Goal: Information Seeking & Learning: Find specific fact

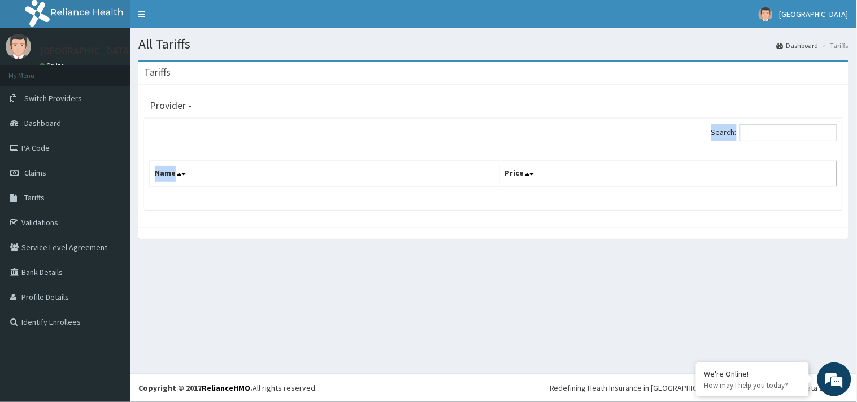
click at [233, 193] on div "Search: Name Price" at bounding box center [493, 165] width 699 height 92
click at [227, 177] on th "Name" at bounding box center [325, 175] width 350 height 26
click at [777, 134] on input "Search:" at bounding box center [788, 132] width 97 height 17
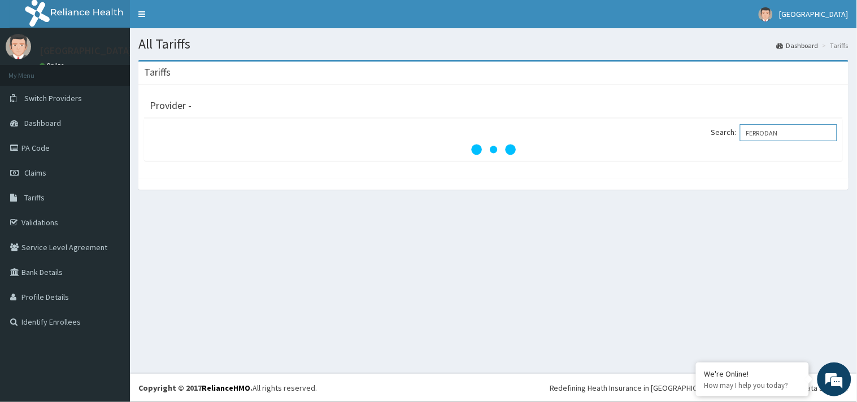
type input "FERRODAN"
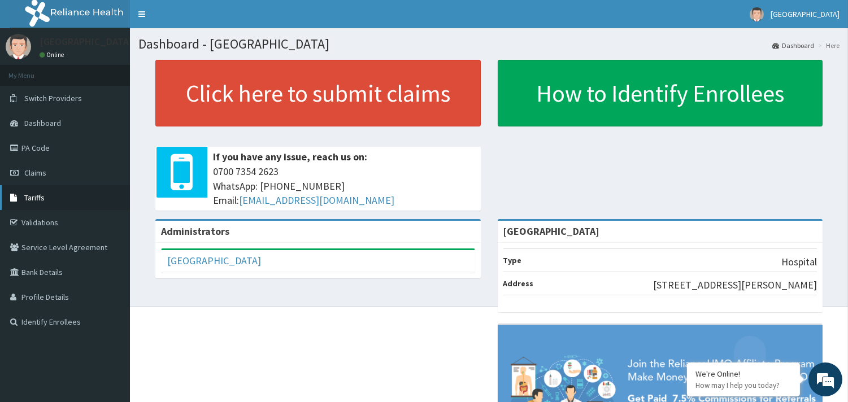
click at [33, 198] on span "Tariffs" at bounding box center [34, 198] width 20 height 10
click at [28, 147] on link "PA Code" at bounding box center [65, 148] width 130 height 25
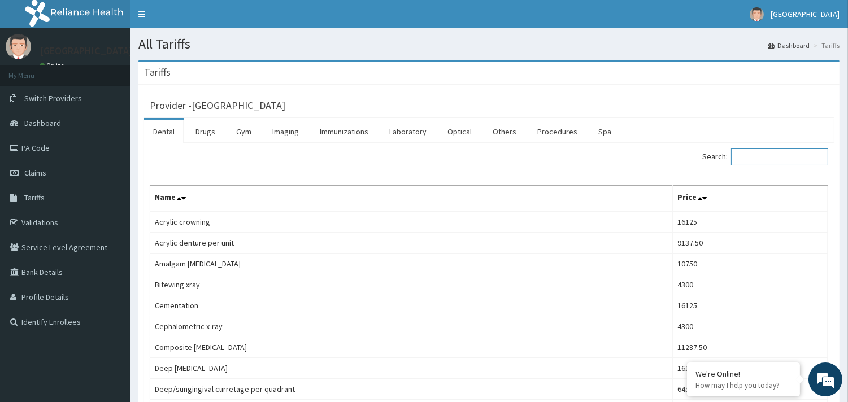
click at [765, 157] on input "Search:" at bounding box center [779, 157] width 97 height 17
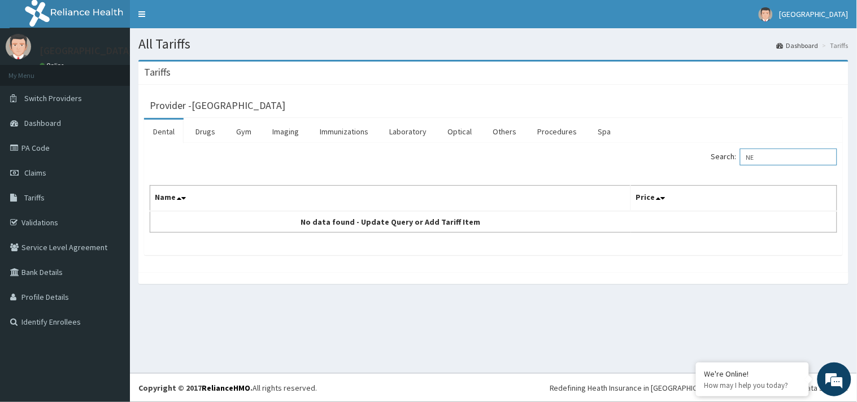
type input "N"
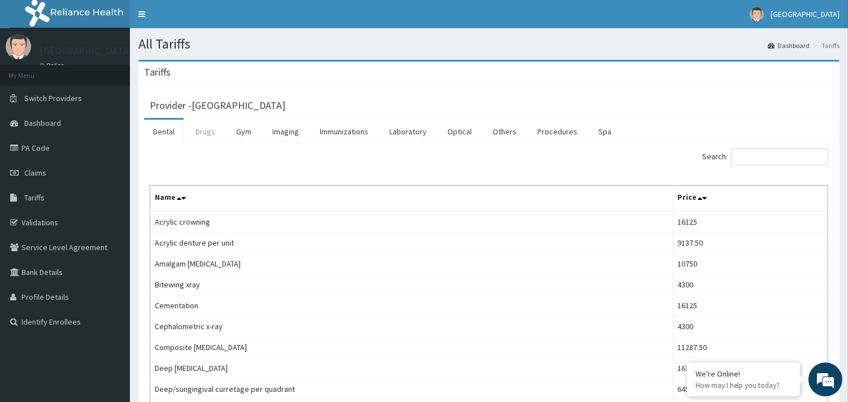
click at [204, 130] on link "Drugs" at bounding box center [205, 132] width 38 height 24
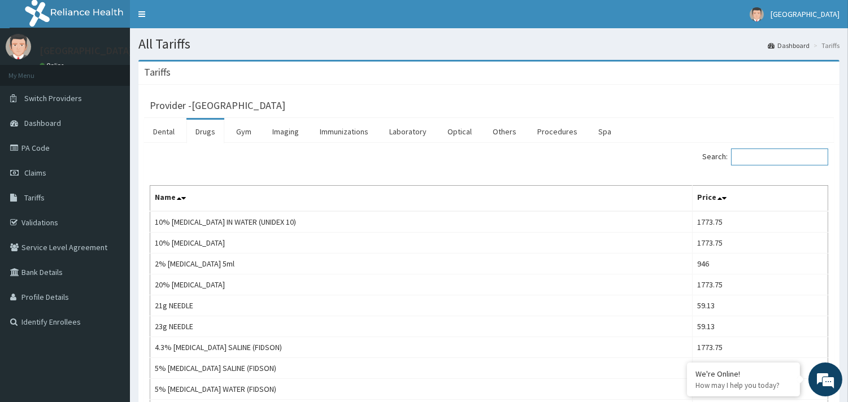
click at [767, 161] on input "Search:" at bounding box center [779, 157] width 97 height 17
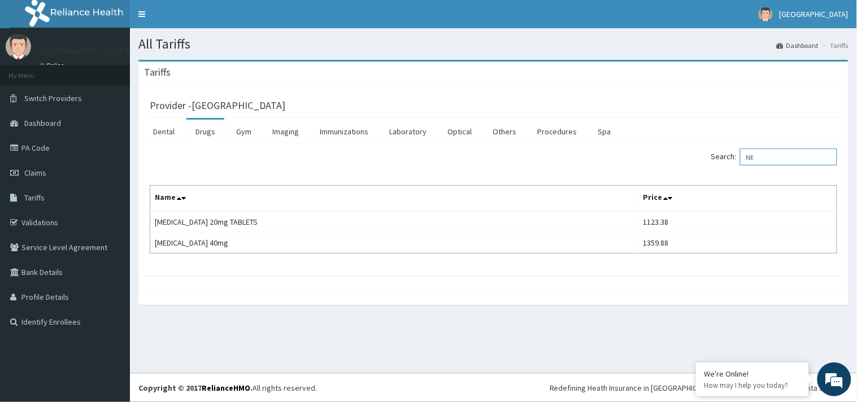
type input "N"
type input "F"
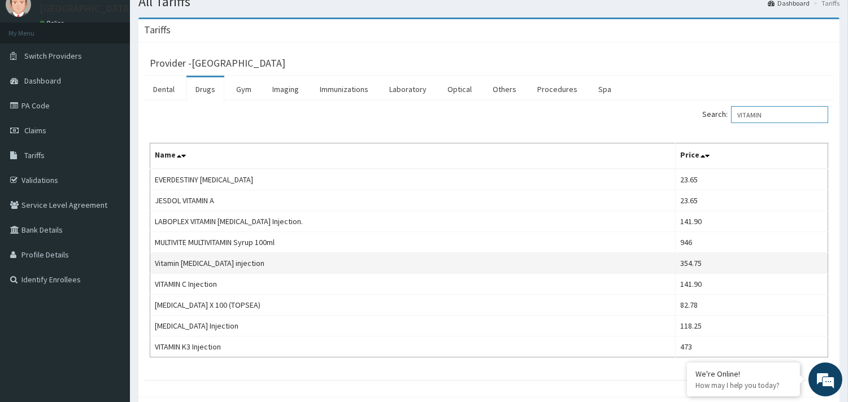
scroll to position [63, 0]
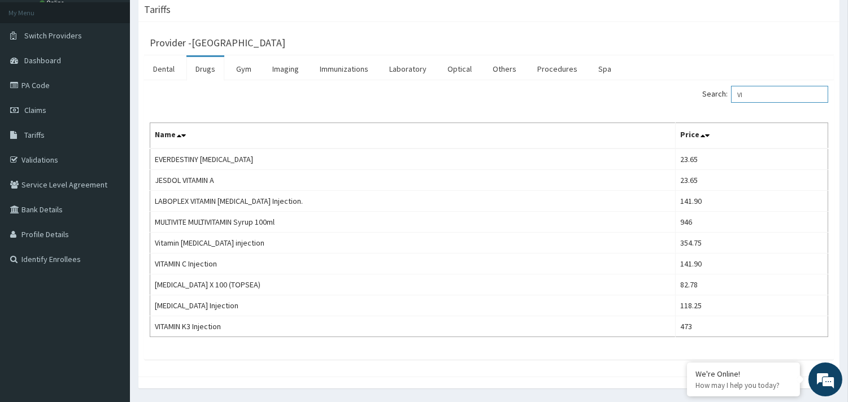
type input "V"
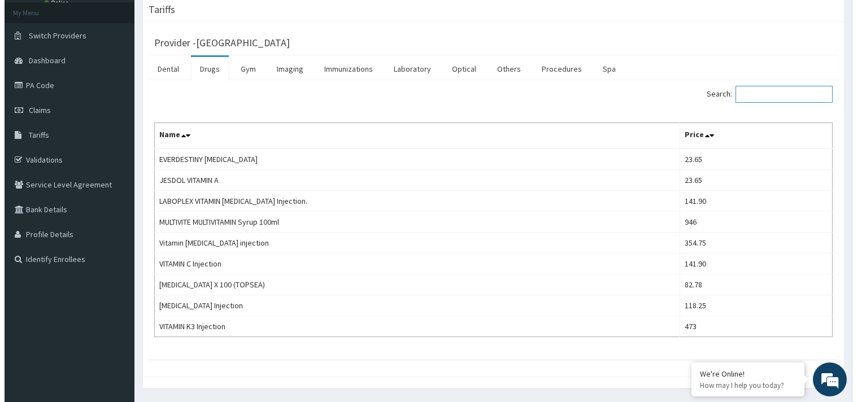
scroll to position [0, 0]
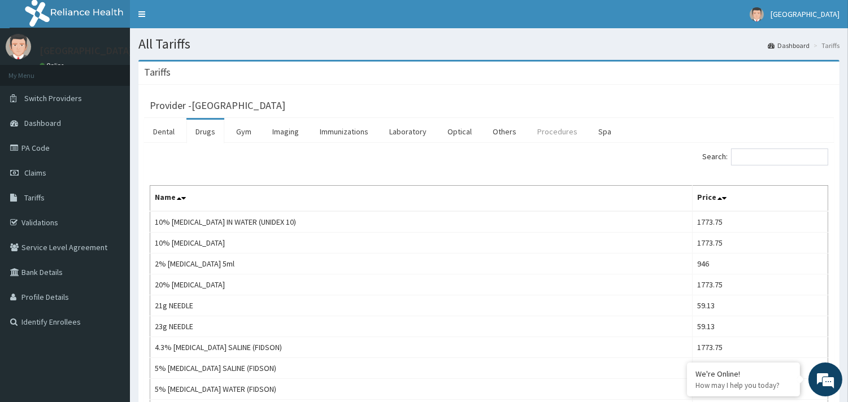
click at [557, 133] on link "Procedures" at bounding box center [557, 132] width 58 height 24
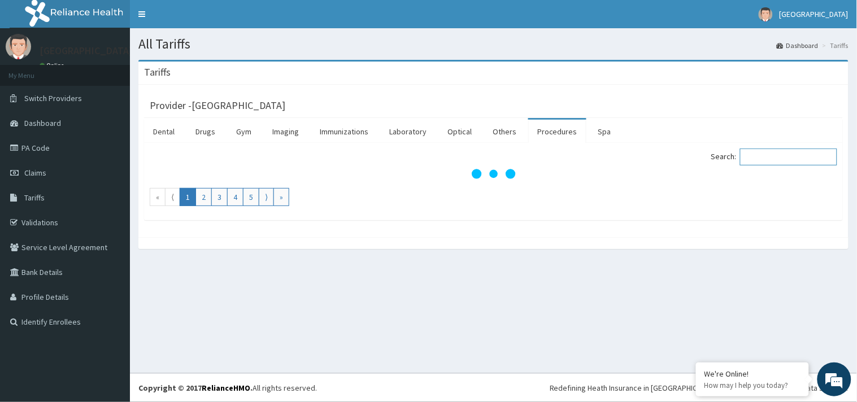
click at [763, 159] on input "Search:" at bounding box center [788, 157] width 97 height 17
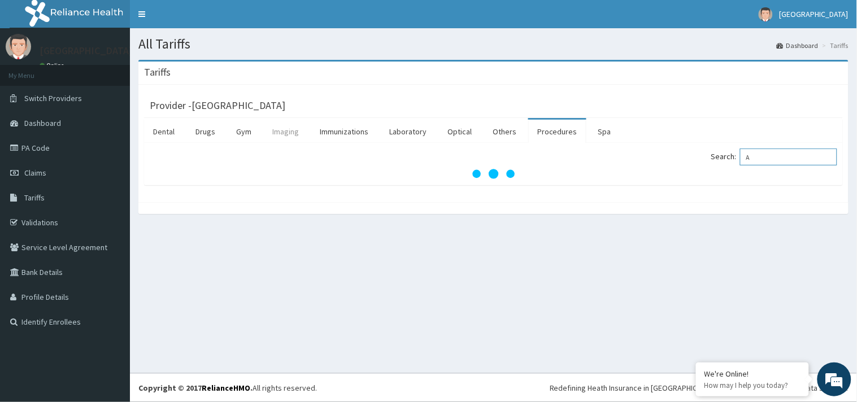
type input "A"
click at [283, 132] on link "Imaging" at bounding box center [285, 132] width 45 height 24
click at [785, 162] on input "Search:" at bounding box center [788, 157] width 97 height 17
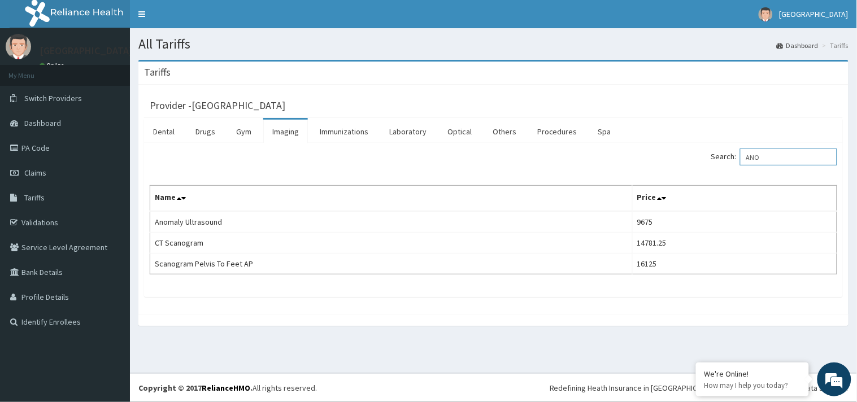
type input "ANO"
